Goal: Book appointment/travel/reservation

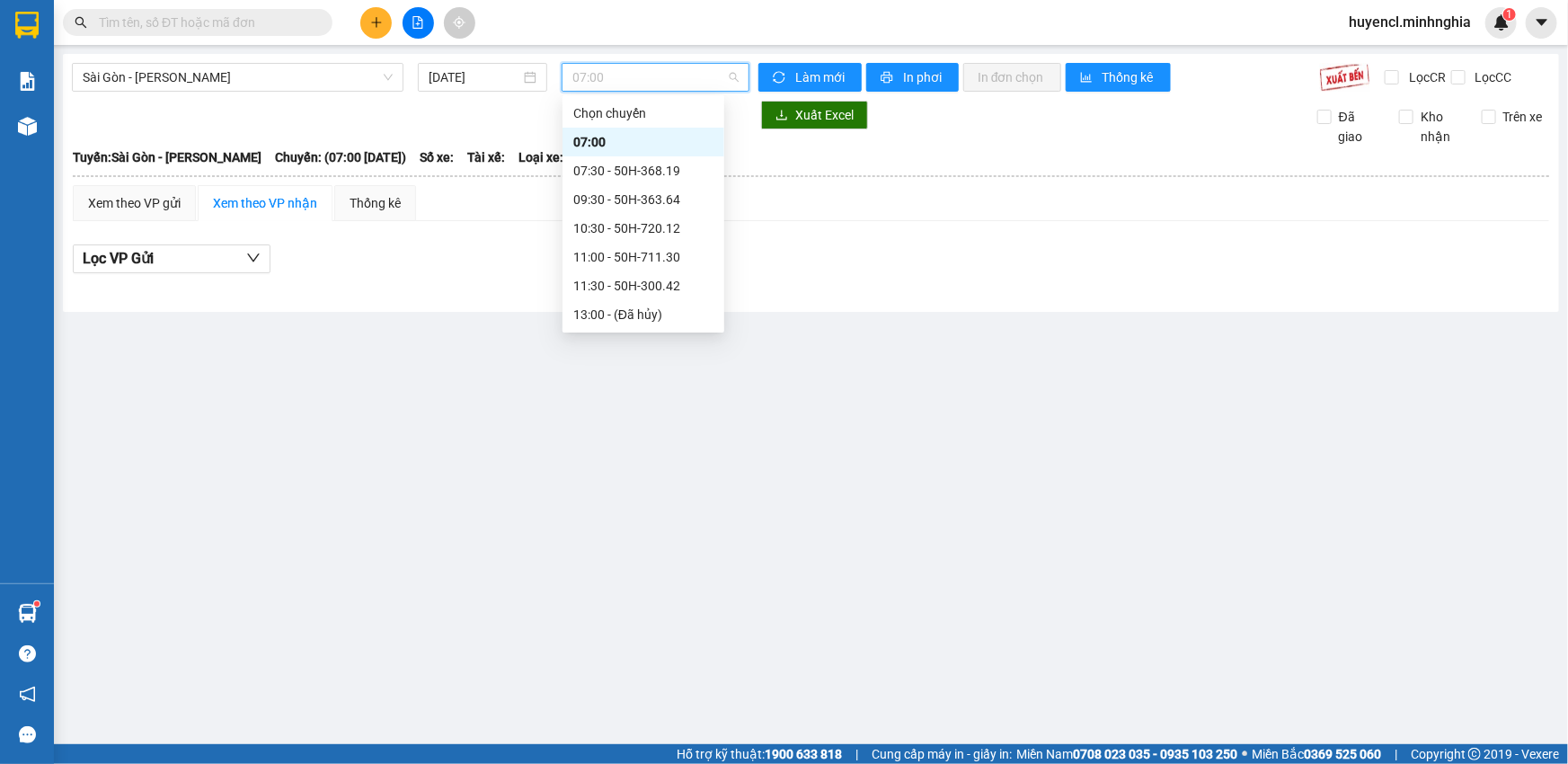
scroll to position [28, 0]
click at [634, 80] on span "07:00" at bounding box center [655, 77] width 167 height 27
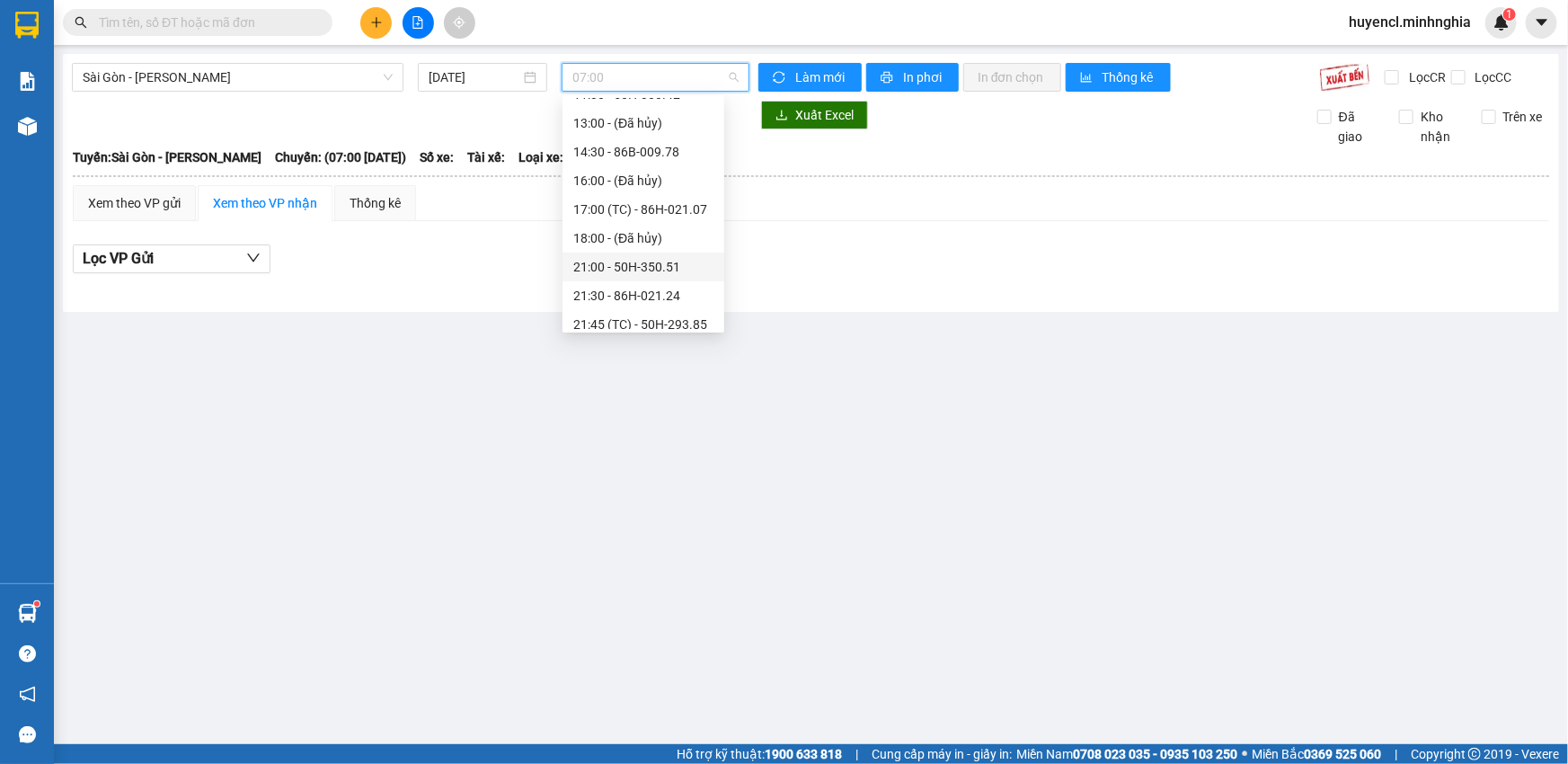
click at [684, 265] on div "21:00 - 50H-350.51" at bounding box center [644, 267] width 140 height 20
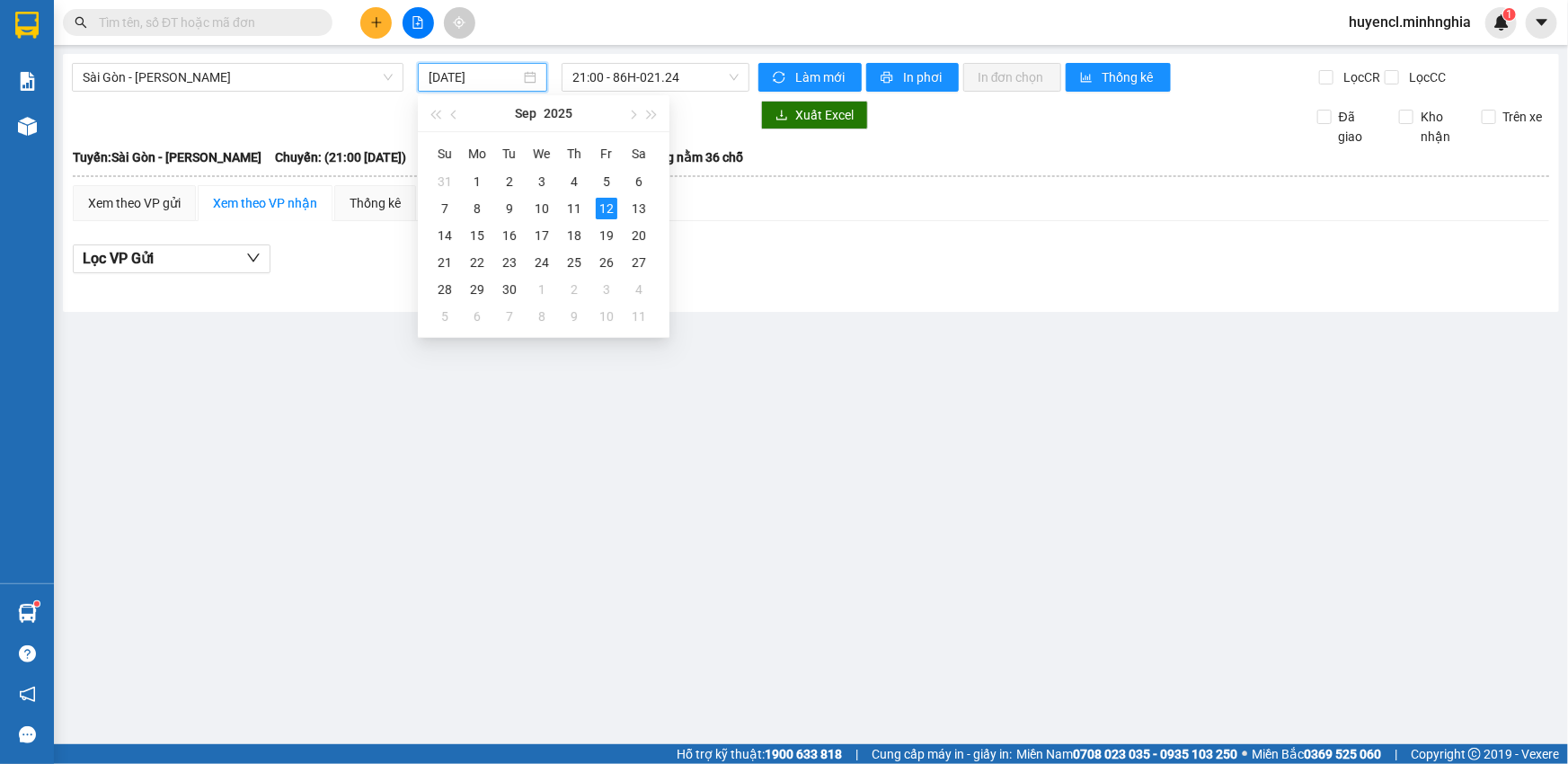
drag, startPoint x: 479, startPoint y: 77, endPoint x: 481, endPoint y: 92, distance: 15.1
click at [478, 77] on input "[DATE]" at bounding box center [474, 77] width 92 height 20
click at [583, 211] on div "11" at bounding box center [574, 209] width 22 height 22
type input "[DATE]"
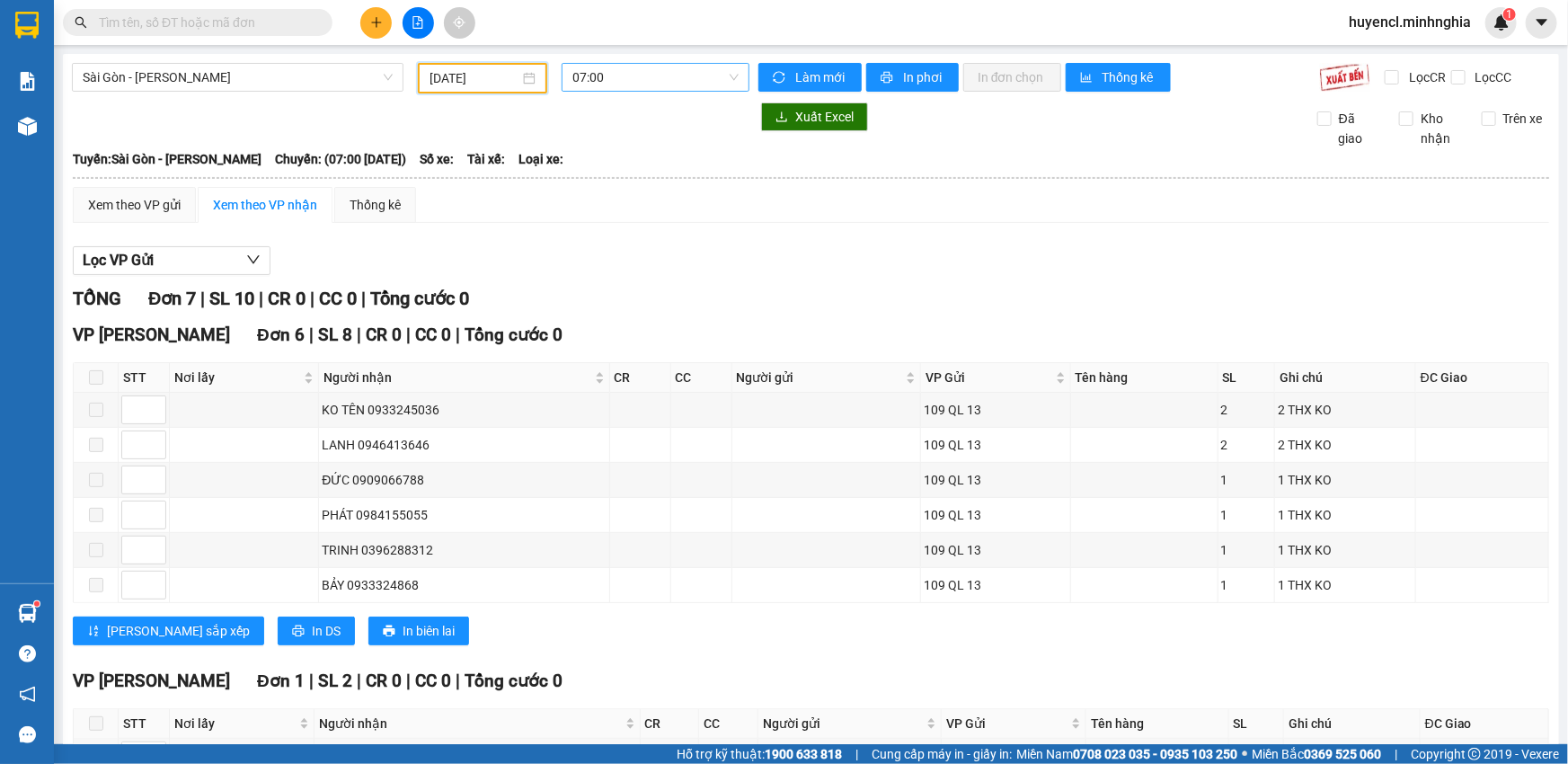
click at [681, 81] on span "07:00" at bounding box center [655, 77] width 167 height 27
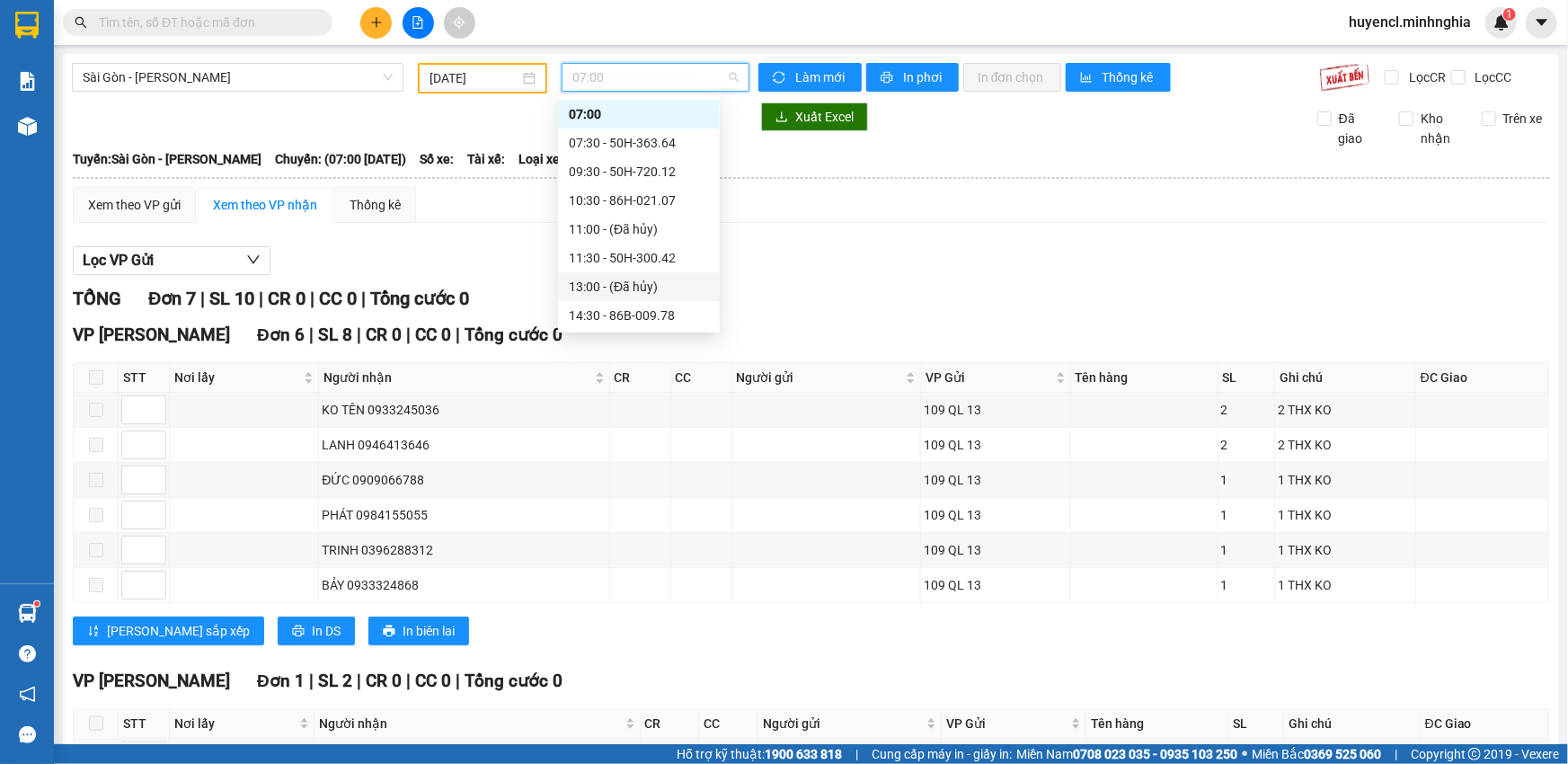
scroll to position [110, 0]
click at [651, 301] on div "17:00 (TC) - 50H-350.51" at bounding box center [639, 291] width 162 height 29
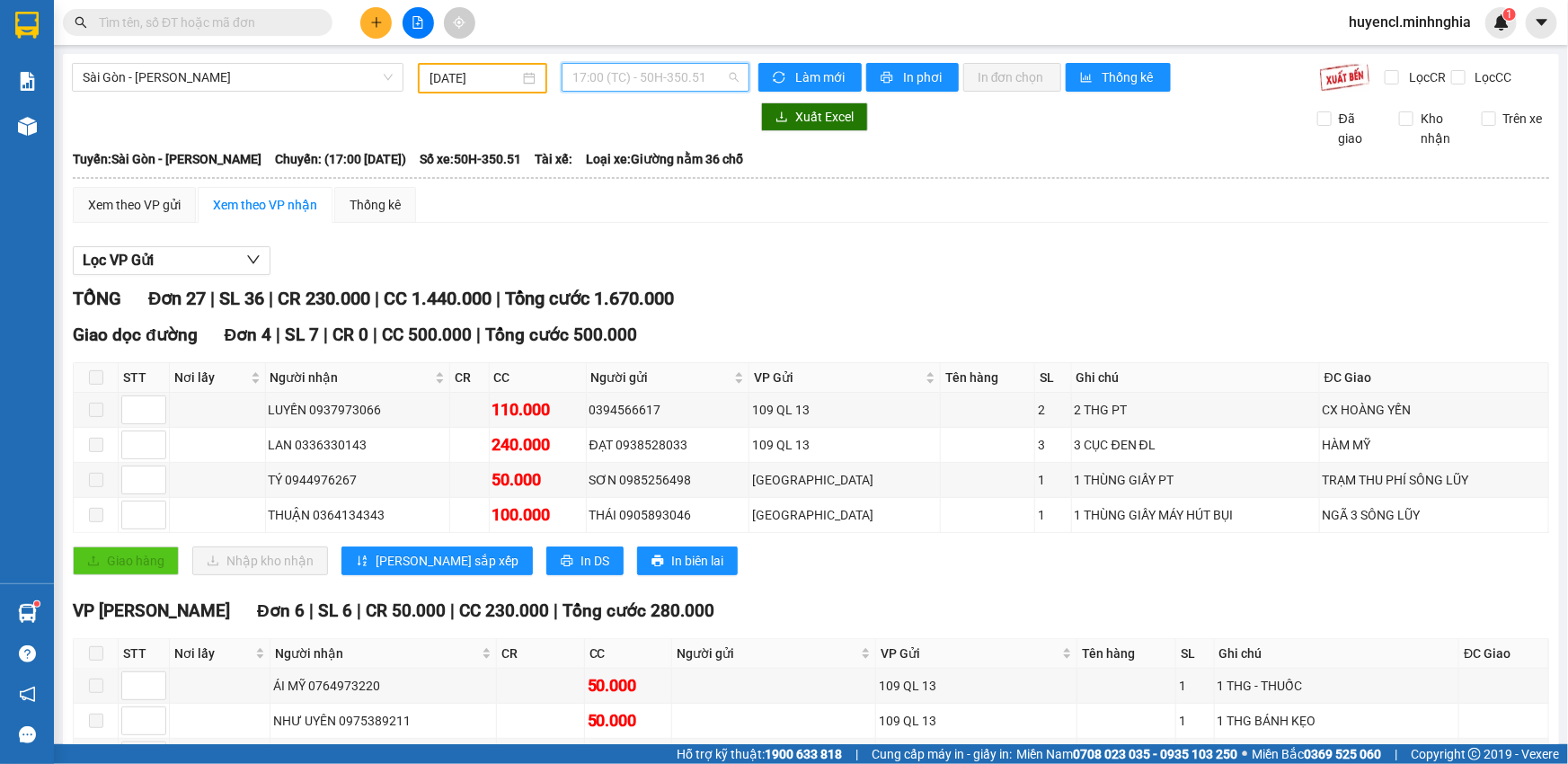
click at [659, 88] on span "17:00 (TC) - 50H-350.51" at bounding box center [655, 77] width 167 height 27
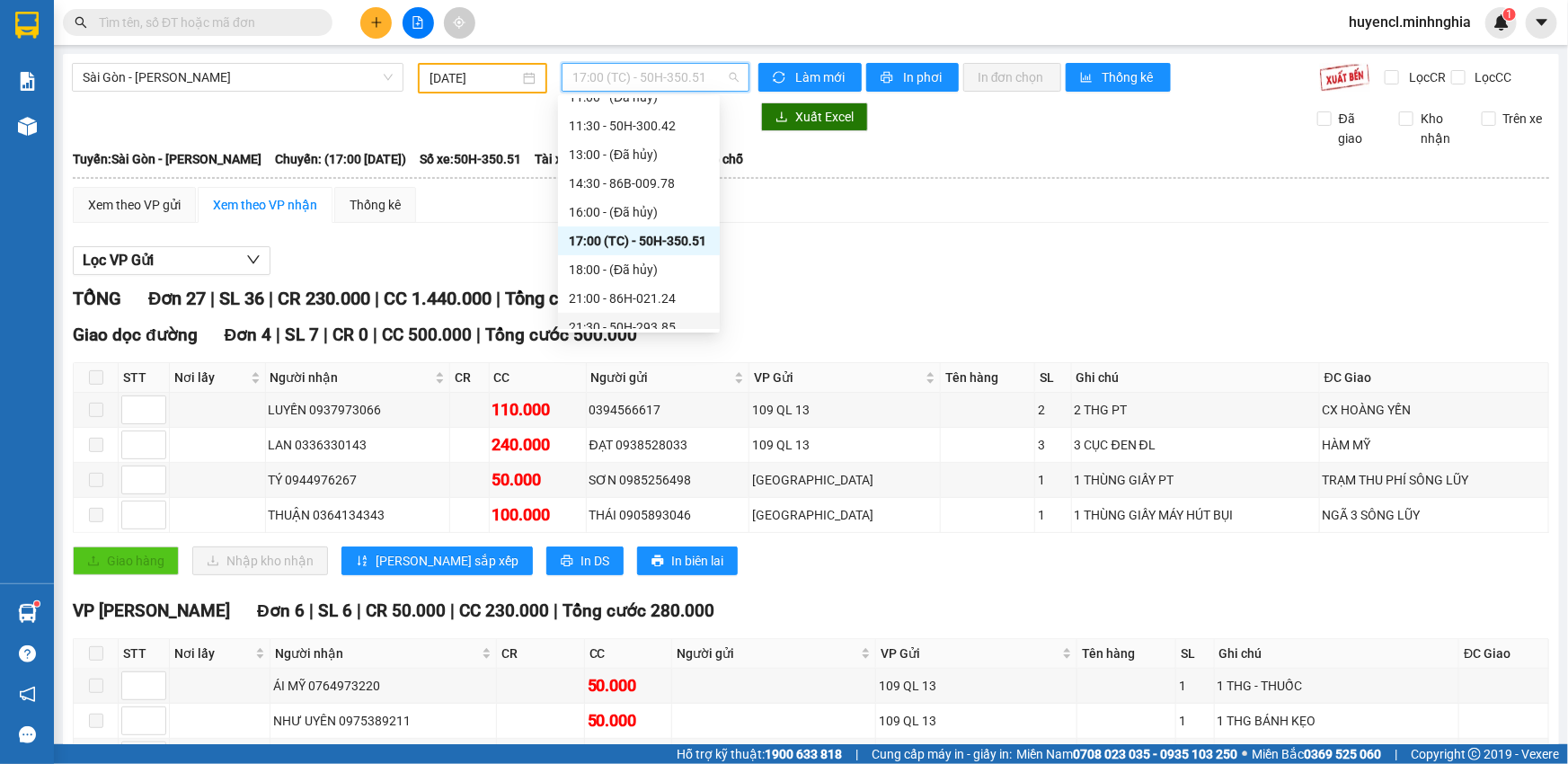
scroll to position [201, 0]
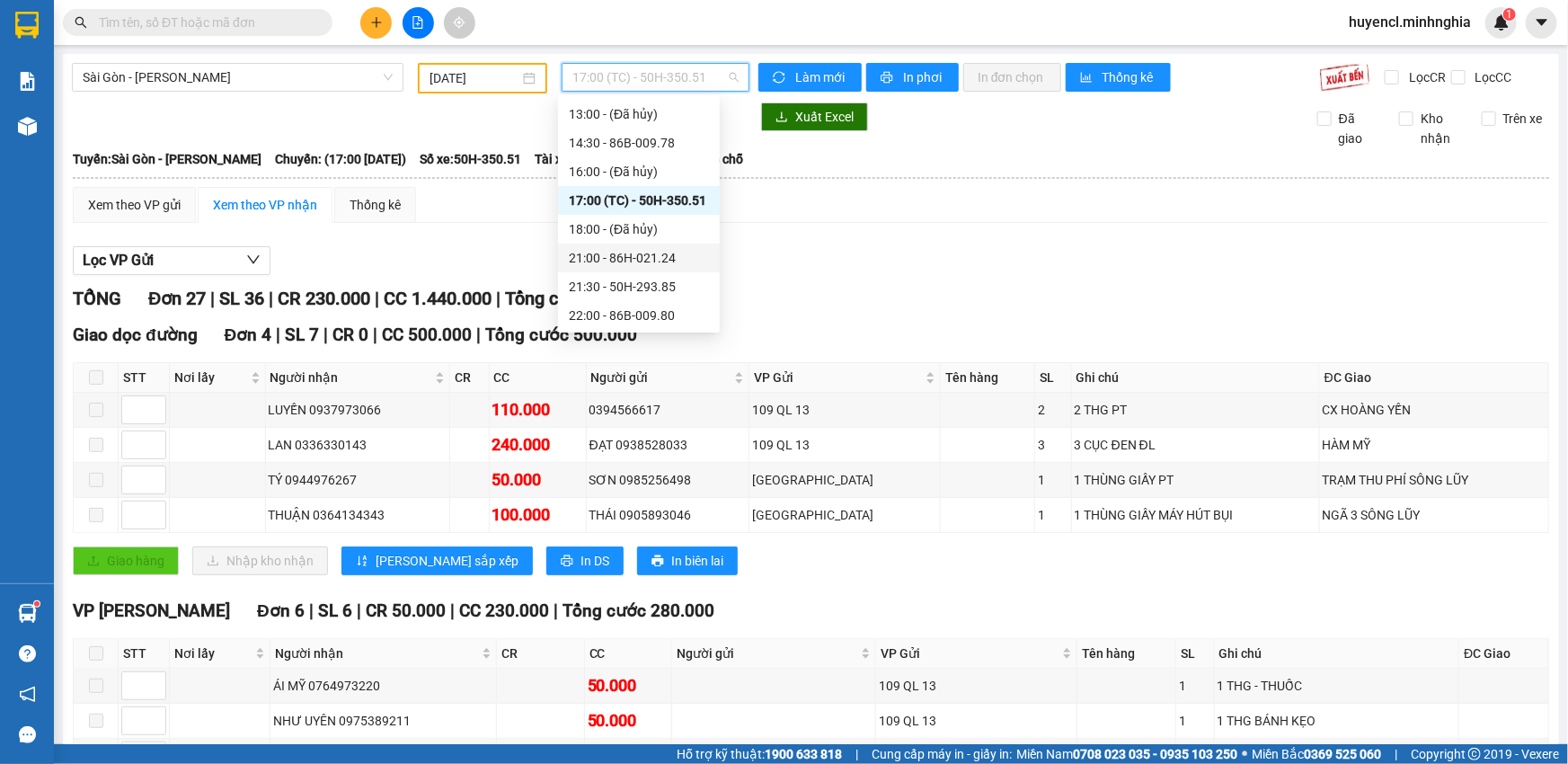
click at [646, 253] on div "21:00 - 86H-021.24" at bounding box center [639, 258] width 140 height 20
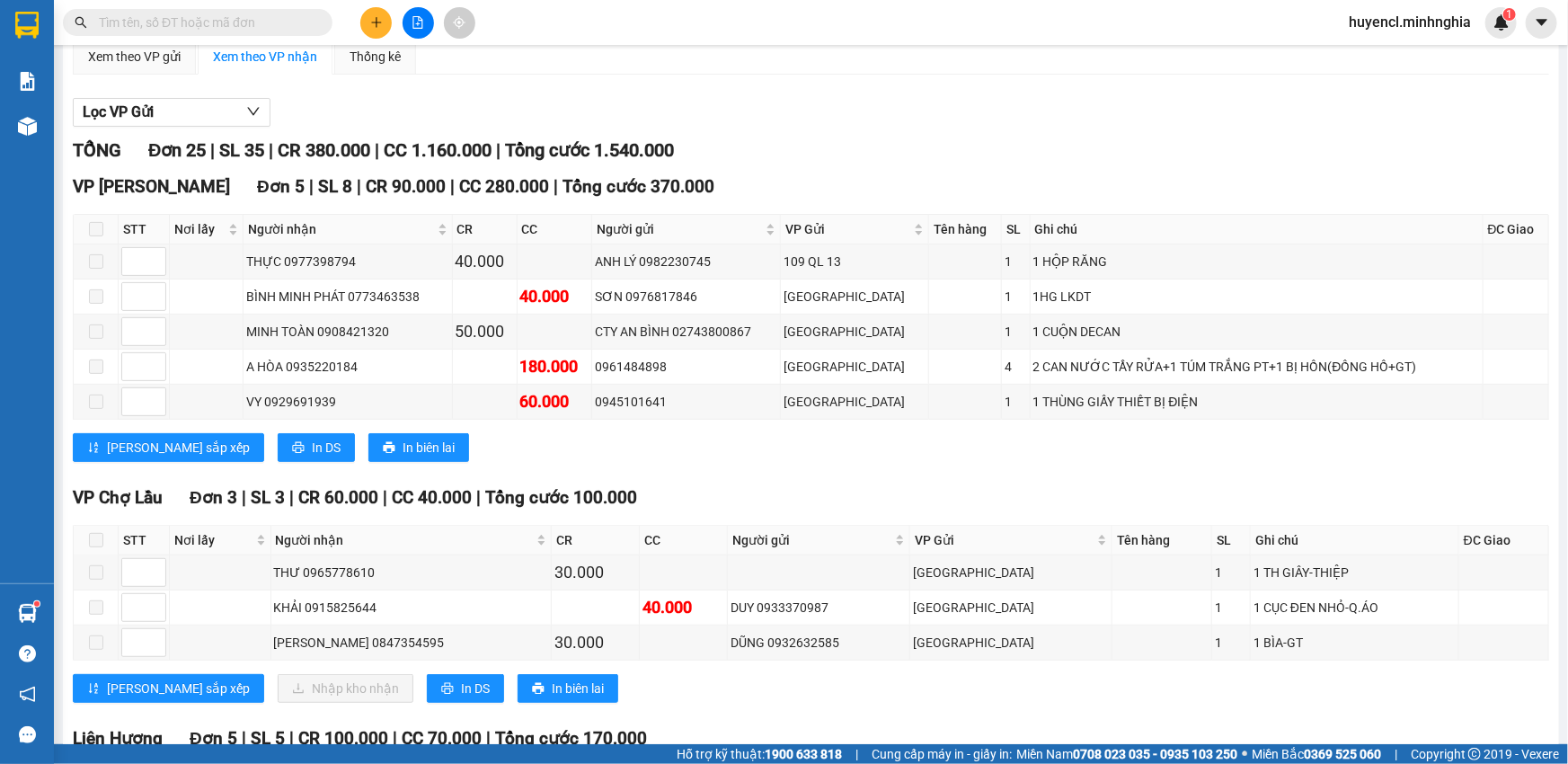
scroll to position [490, 0]
